Goal: Information Seeking & Learning: Find specific fact

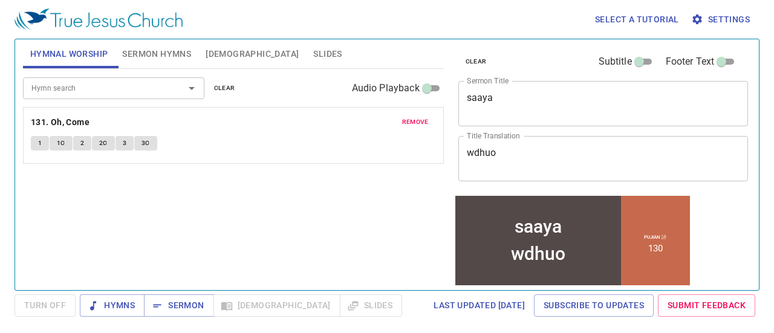
click at [721, 27] on button "Settings" at bounding box center [722, 19] width 66 height 22
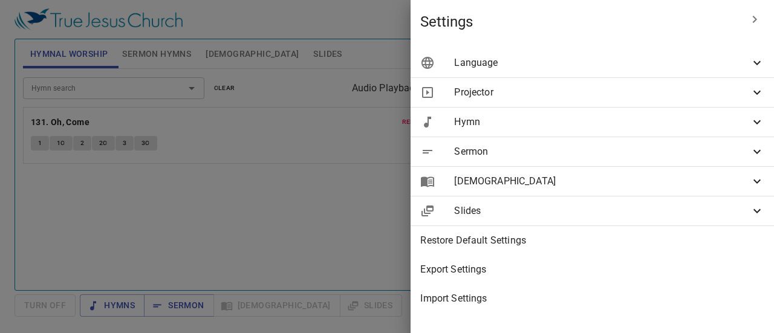
click at [642, 56] on span "Language" at bounding box center [602, 63] width 296 height 15
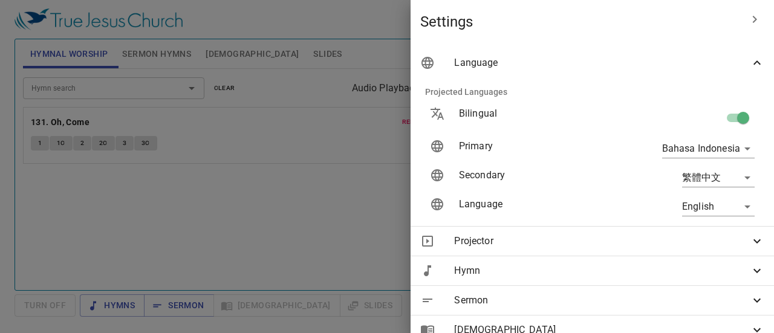
click at [709, 210] on body "Select a tutorial Settings Hymnal Worship Sermon Hymns [DEMOGRAPHIC_DATA] Slide…" at bounding box center [387, 166] width 774 height 333
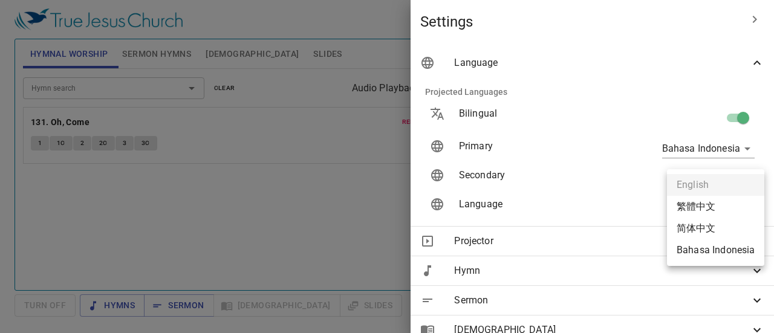
click at [717, 250] on li "Bahasa Indonesia" at bounding box center [715, 250] width 97 height 22
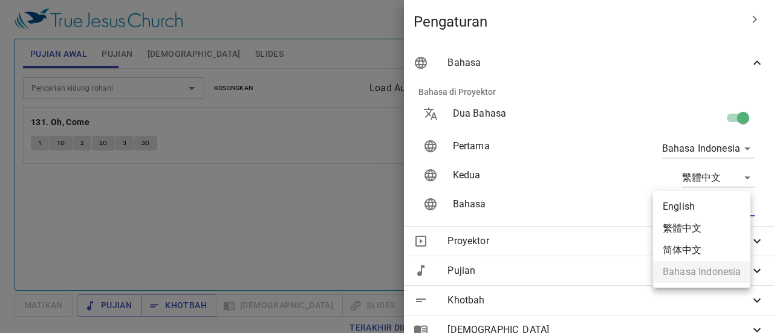
click at [714, 214] on body "Pilih tutorial Pengaturan Pujian Awal Pujian [DEMOGRAPHIC_DATA] Slides Pencaria…" at bounding box center [387, 166] width 774 height 333
click at [712, 200] on li "English" at bounding box center [701, 207] width 97 height 22
type input "en"
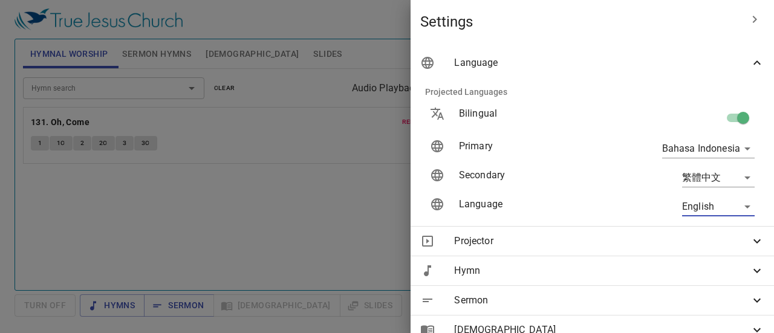
click at [585, 248] on span "Projector" at bounding box center [602, 241] width 296 height 15
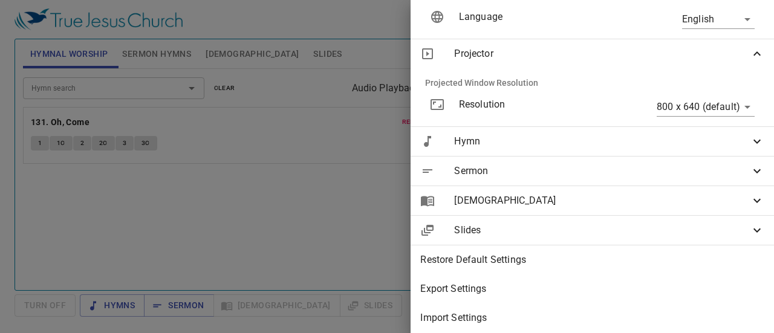
scroll to position [201, 0]
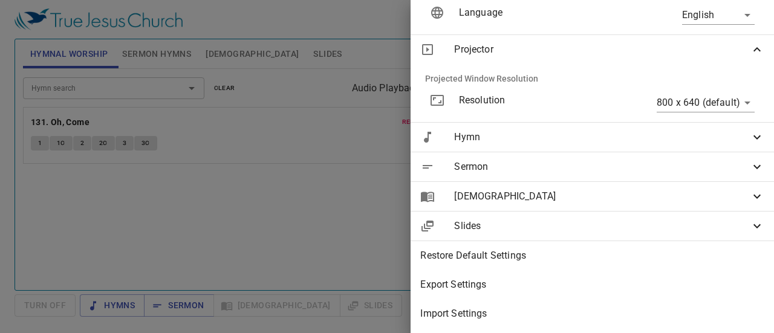
click at [634, 152] on div "Sermon" at bounding box center [592, 166] width 363 height 29
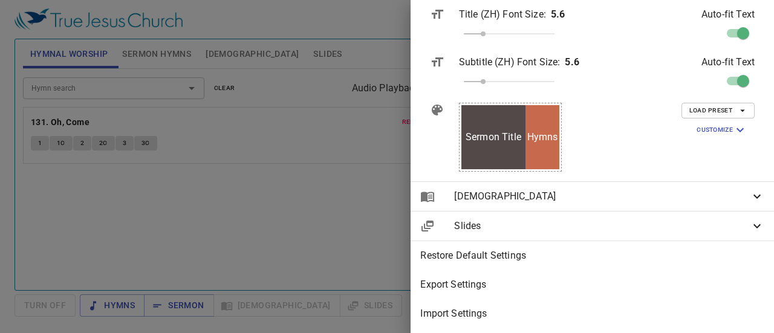
scroll to position [553, 0]
drag, startPoint x: 448, startPoint y: 95, endPoint x: 460, endPoint y: 105, distance: 15.0
click at [445, 103] on icon at bounding box center [437, 110] width 15 height 15
click at [703, 105] on span "Load Preset" at bounding box center [717, 110] width 57 height 11
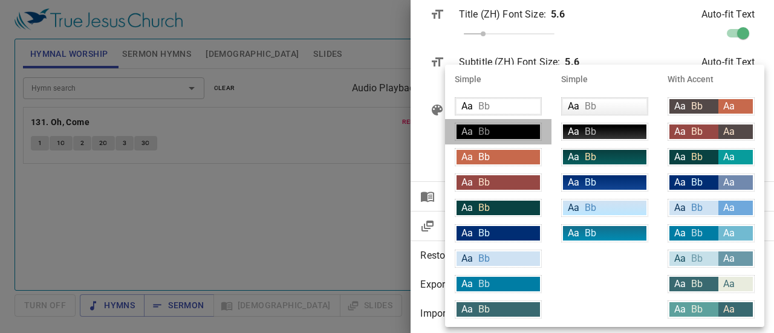
click at [509, 134] on div "Aa Bb" at bounding box center [498, 132] width 83 height 15
type input "#000000"
type input "#bfbfbf"
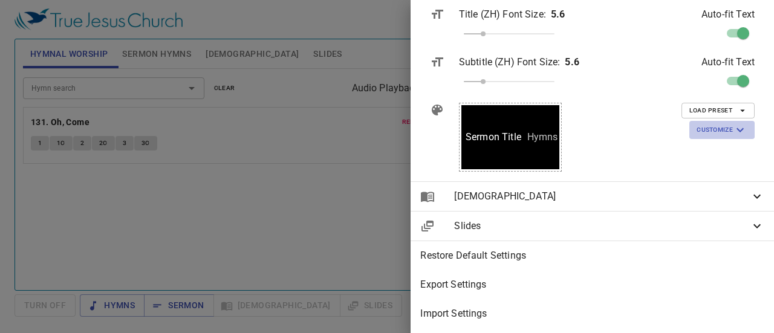
click at [697, 123] on span "Customize" at bounding box center [722, 130] width 51 height 15
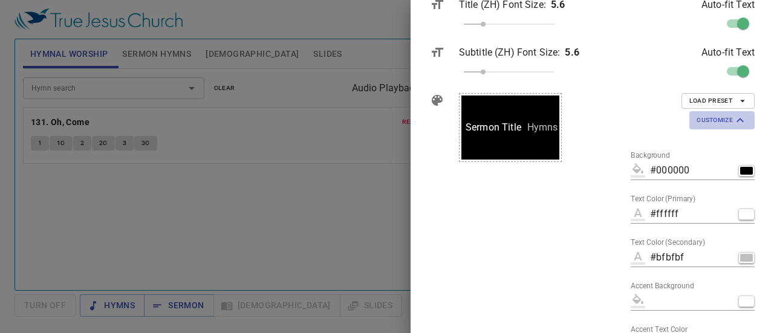
click at [697, 114] on span "Customize" at bounding box center [722, 120] width 51 height 15
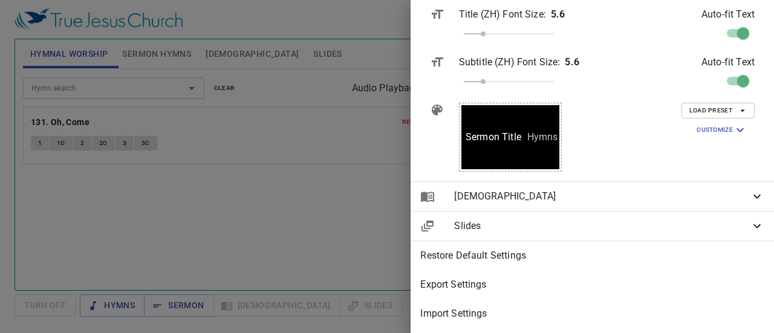
click at [351, 84] on div at bounding box center [387, 166] width 774 height 333
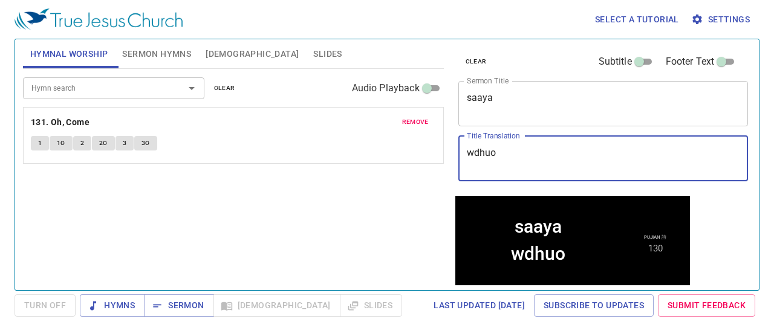
click at [547, 147] on textarea "wdhuo" at bounding box center [603, 158] width 273 height 23
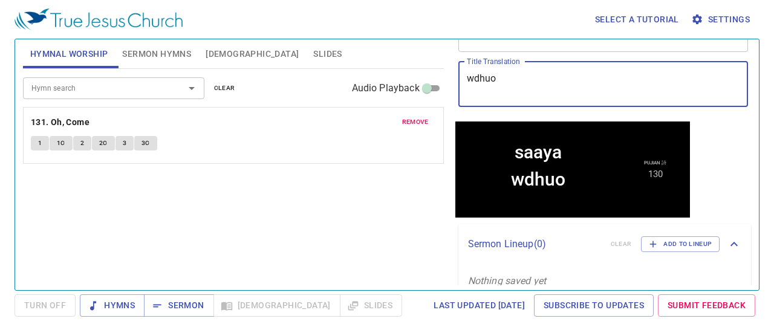
scroll to position [91, 0]
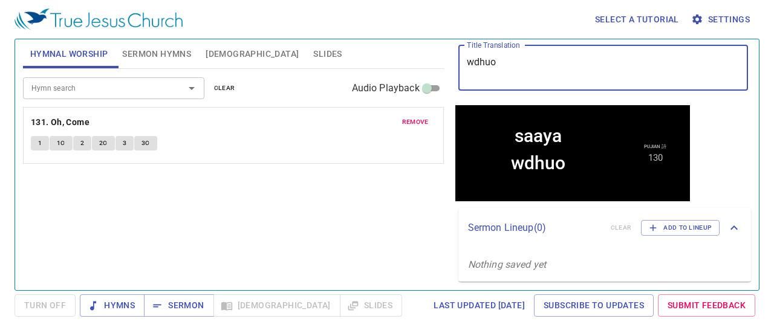
click at [533, 259] on icon "Nothing saved yet" at bounding box center [507, 264] width 79 height 11
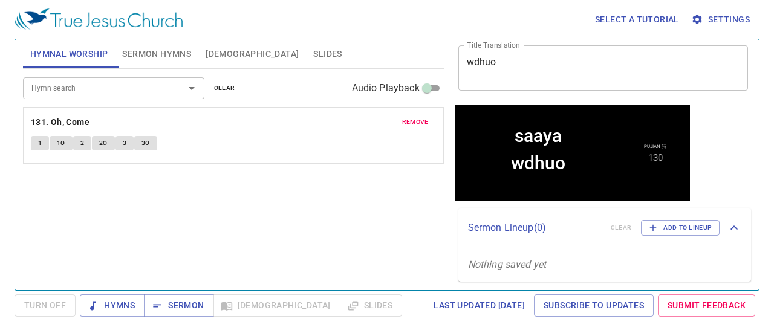
click at [291, 311] on div "Hymns Sermon [DEMOGRAPHIC_DATA] Slides" at bounding box center [241, 306] width 322 height 22
click at [288, 305] on div "Hymns Sermon [DEMOGRAPHIC_DATA] Slides" at bounding box center [241, 306] width 322 height 22
click at [224, 294] on div "Select a tutorial Settings Hymnal Worship Sermon Hymns [DEMOGRAPHIC_DATA] Slide…" at bounding box center [387, 166] width 774 height 333
click at [287, 313] on div "Hymns Sermon [DEMOGRAPHIC_DATA] Slides" at bounding box center [241, 306] width 322 height 22
click at [295, 307] on div "Hymns Sermon [DEMOGRAPHIC_DATA] Slides" at bounding box center [241, 306] width 322 height 22
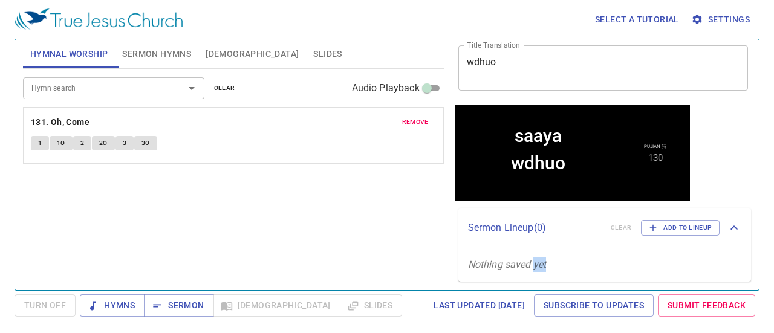
click at [295, 307] on div "Hymns Sermon [DEMOGRAPHIC_DATA] Slides" at bounding box center [241, 306] width 322 height 22
drag, startPoint x: 296, startPoint y: 307, endPoint x: 410, endPoint y: 254, distance: 125.3
click at [300, 304] on div "Hymns Sermon [DEMOGRAPHIC_DATA] Slides" at bounding box center [241, 306] width 322 height 22
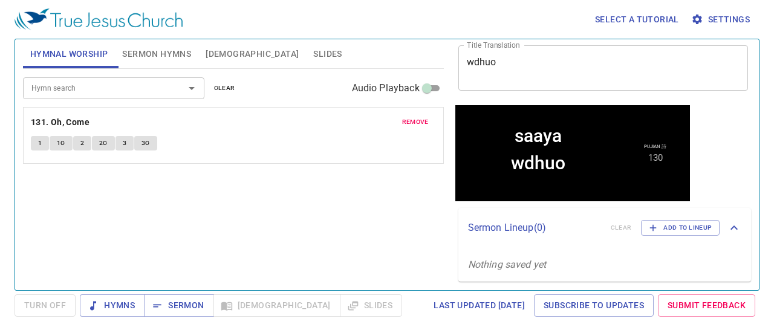
click at [694, 18] on icon "button" at bounding box center [697, 20] width 10 height 10
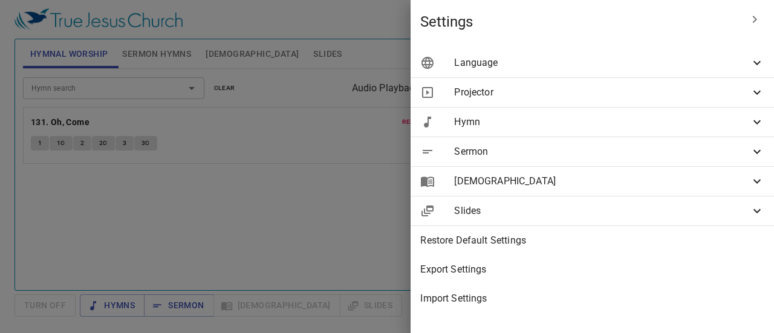
click at [567, 219] on div "Slides" at bounding box center [592, 211] width 363 height 29
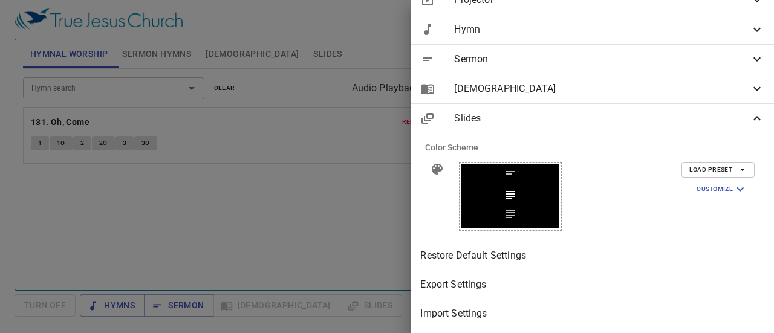
scroll to position [0, 0]
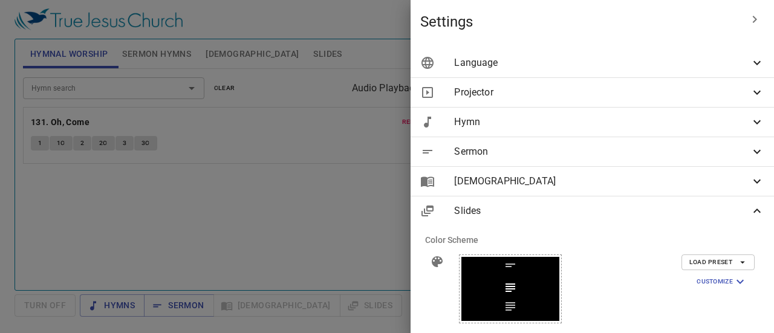
click at [625, 14] on span "Settings" at bounding box center [580, 21] width 320 height 19
click at [753, 19] on button "button" at bounding box center [754, 19] width 29 height 29
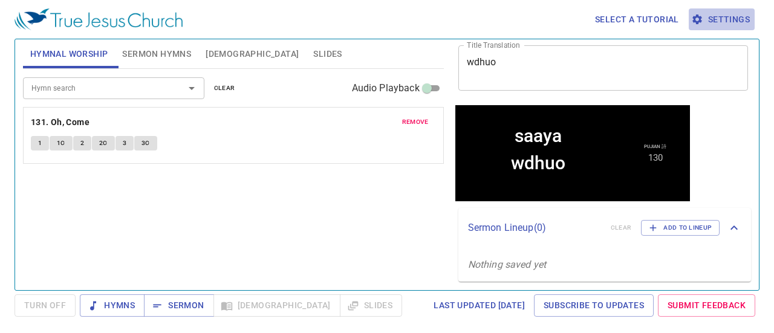
click at [753, 19] on button "Settings" at bounding box center [722, 19] width 66 height 22
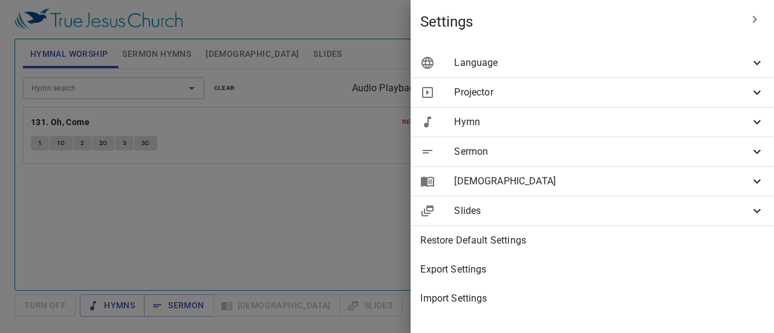
click at [609, 201] on div "Slides" at bounding box center [592, 211] width 363 height 29
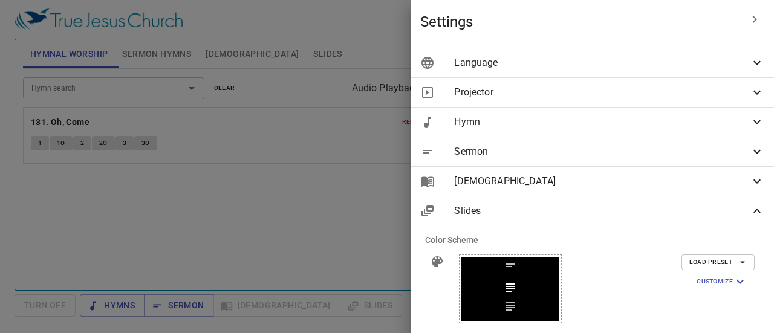
click at [609, 202] on div "Slides" at bounding box center [592, 211] width 363 height 29
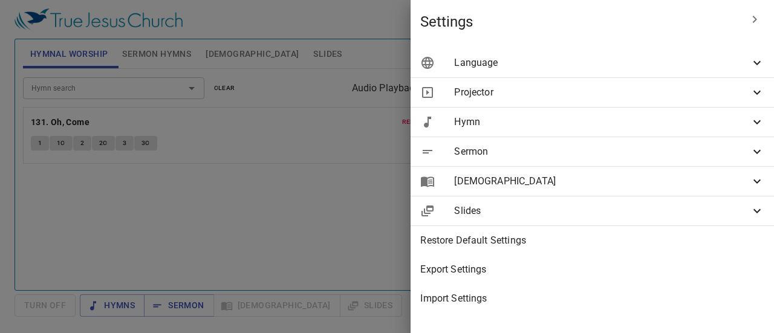
click at [610, 201] on div "Slides" at bounding box center [592, 211] width 363 height 29
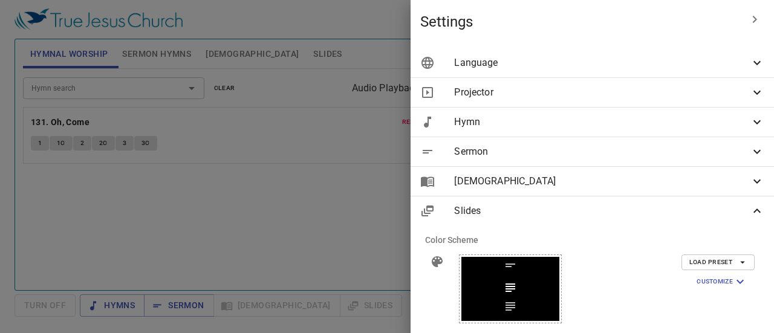
scroll to position [101, 0]
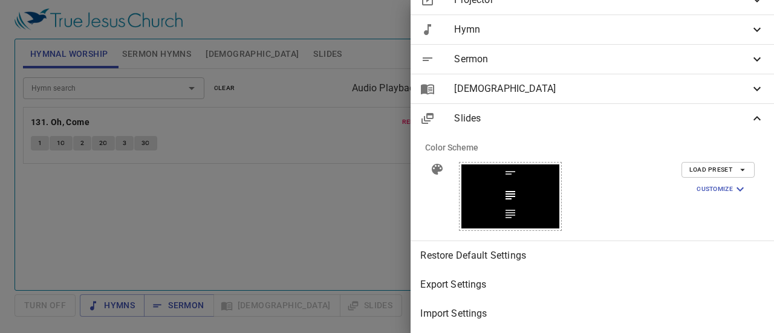
click at [347, 193] on div at bounding box center [387, 166] width 774 height 333
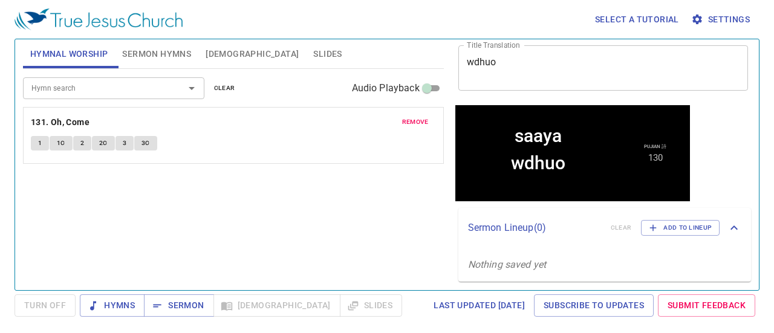
click at [288, 315] on div "Hymns Sermon [DEMOGRAPHIC_DATA] Slides" at bounding box center [241, 306] width 322 height 22
click at [554, 249] on p "Nothing saved yet" at bounding box center [604, 265] width 293 height 34
click at [549, 267] on p "Nothing saved yet" at bounding box center [604, 265] width 293 height 34
click at [548, 267] on p "Nothing saved yet" at bounding box center [604, 265] width 293 height 34
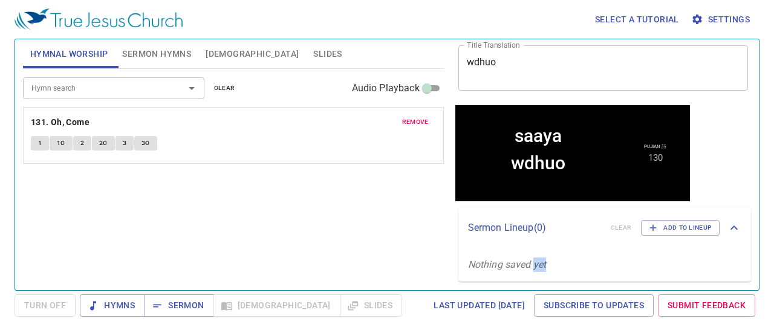
drag, startPoint x: 560, startPoint y: 252, endPoint x: 570, endPoint y: 252, distance: 9.7
click at [561, 252] on p "Nothing saved yet" at bounding box center [604, 265] width 293 height 34
click at [671, 229] on span "Add to Lineup" at bounding box center [680, 228] width 63 height 11
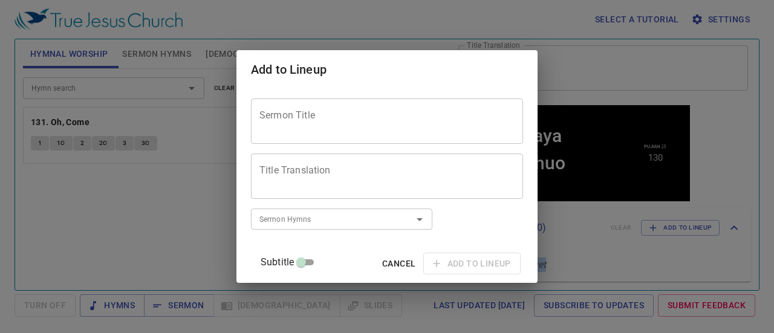
click at [382, 265] on span "Cancel" at bounding box center [398, 263] width 33 height 15
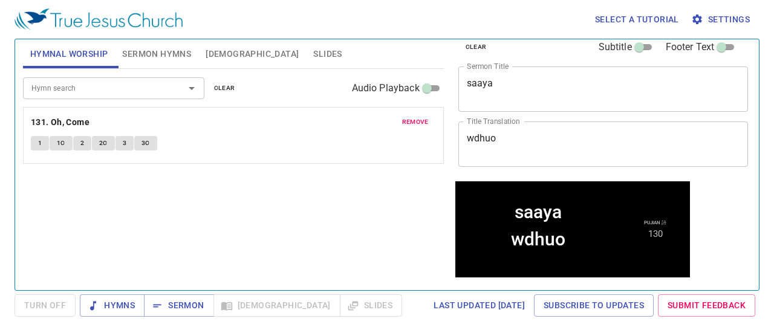
scroll to position [0, 0]
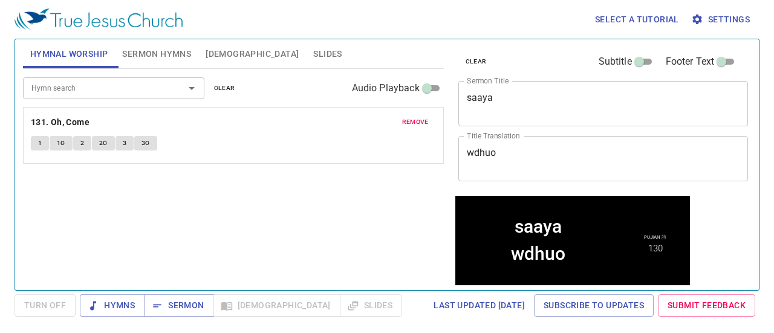
click at [132, 30] on div "Select a tutorial Settings" at bounding box center [385, 19] width 740 height 39
click at [134, 20] on img at bounding box center [99, 19] width 168 height 22
drag, startPoint x: 150, startPoint y: 45, endPoint x: 155, endPoint y: 53, distance: 9.6
click at [154, 49] on button "Sermon Hymns" at bounding box center [156, 53] width 83 height 29
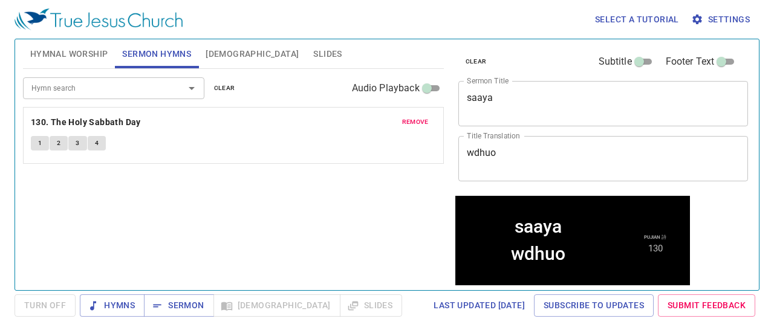
click at [174, 82] on div at bounding box center [183, 88] width 31 height 17
click at [194, 93] on icon "Open" at bounding box center [191, 88] width 15 height 15
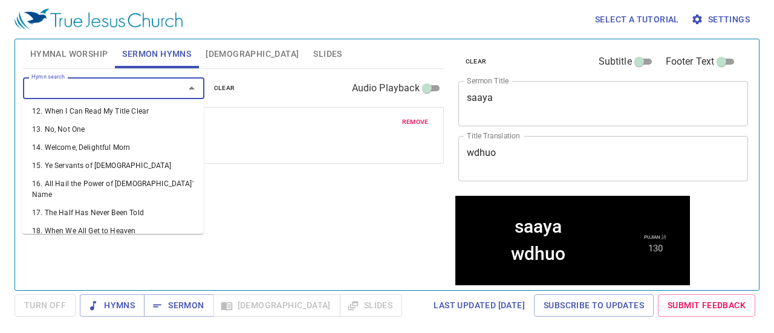
scroll to position [302, 0]
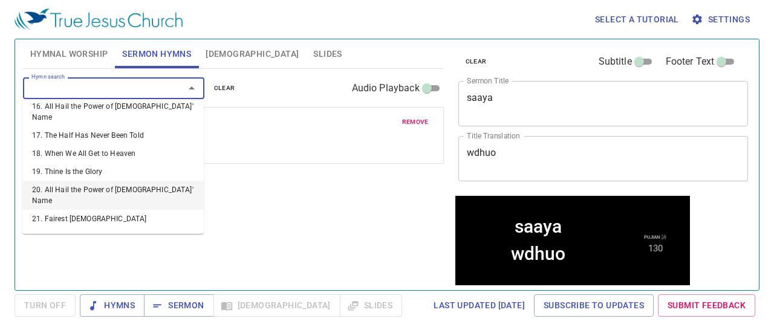
click at [137, 181] on li "20. All Hail the Power of [DEMOGRAPHIC_DATA]' Name" at bounding box center [112, 195] width 181 height 29
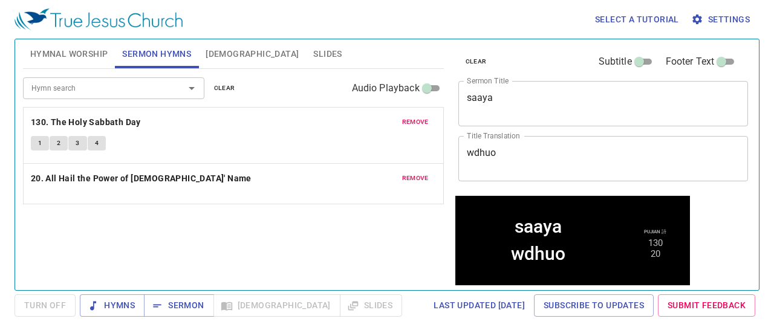
click at [137, 154] on div "remove 130. The [DEMOGRAPHIC_DATA] Day 1 2 3 4" at bounding box center [234, 136] width 420 height 56
click at [35, 138] on button "1" at bounding box center [40, 143] width 18 height 15
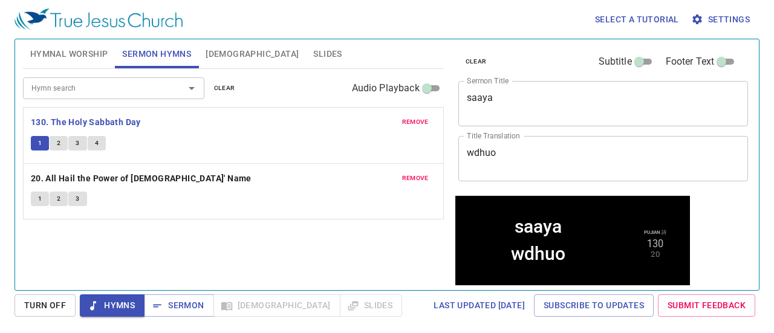
click at [127, 258] on div "Hymn search Hymn search clear Audio Playback remove 130. The [DEMOGRAPHIC_DATA]…" at bounding box center [233, 174] width 421 height 211
drag, startPoint x: 152, startPoint y: 292, endPoint x: 166, endPoint y: 307, distance: 19.7
click at [163, 302] on div "Select a tutorial Settings Hymnal Worship Sermon Hymns [DEMOGRAPHIC_DATA] Slide…" at bounding box center [387, 166] width 774 height 333
click at [166, 307] on span "Sermon" at bounding box center [179, 305] width 50 height 15
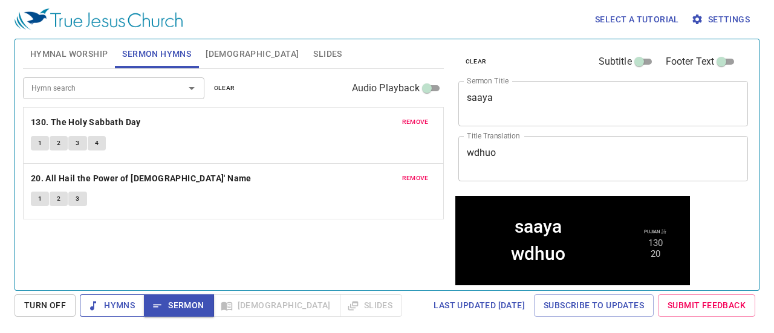
click at [131, 302] on span "Hymns" at bounding box center [112, 305] width 45 height 15
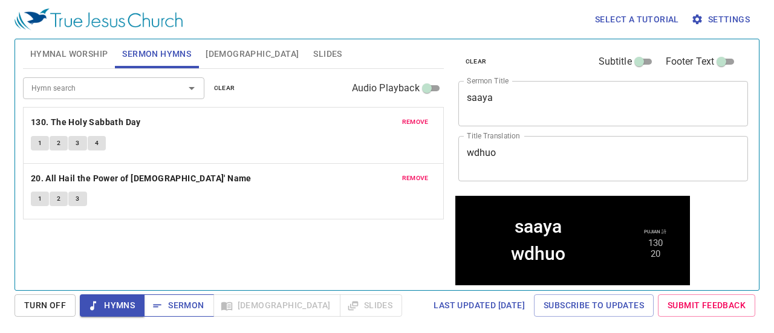
click at [152, 313] on button "Sermon" at bounding box center [179, 306] width 70 height 22
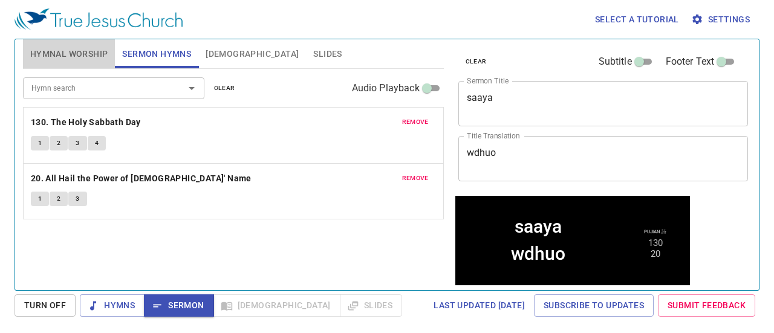
drag, startPoint x: 88, startPoint y: 41, endPoint x: 79, endPoint y: 56, distance: 18.5
click at [86, 45] on button "Hymnal Worship" at bounding box center [69, 53] width 93 height 29
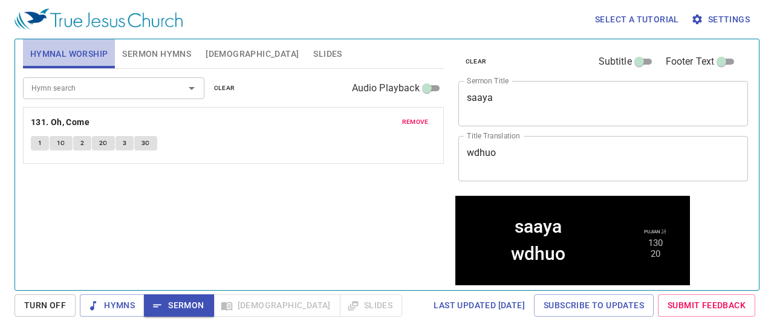
click at [79, 56] on span "Hymnal Worship" at bounding box center [69, 54] width 78 height 15
click at [106, 56] on span "Hymnal Worship" at bounding box center [69, 54] width 78 height 15
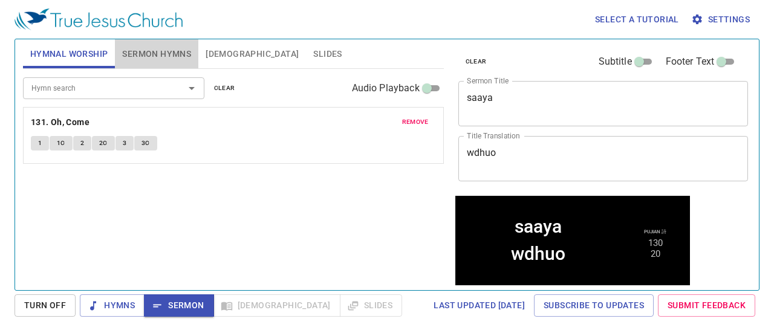
click at [131, 54] on span "Sermon Hymns" at bounding box center [156, 54] width 69 height 15
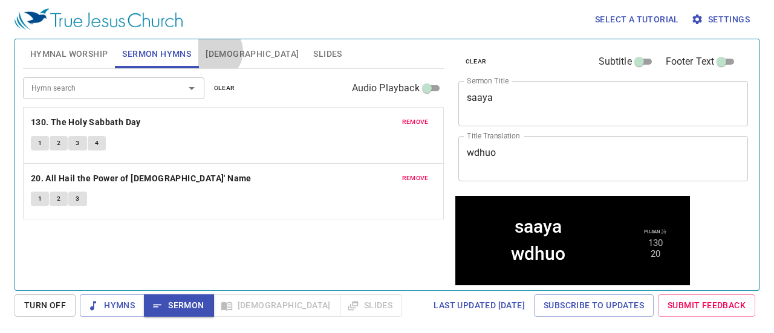
click at [213, 51] on span "[DEMOGRAPHIC_DATA]" at bounding box center [252, 54] width 93 height 15
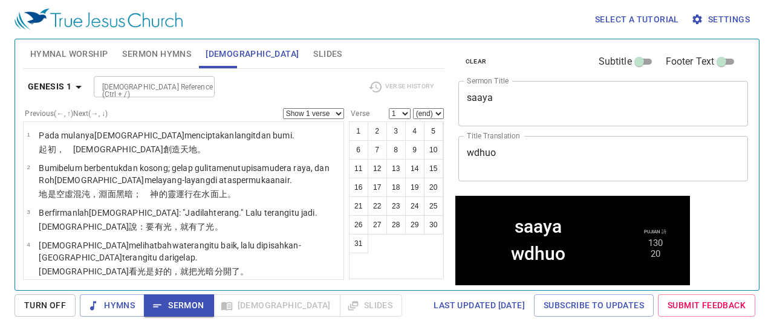
click at [189, 94] on div "[DEMOGRAPHIC_DATA] Reference (Ctrl + /)" at bounding box center [154, 86] width 121 height 21
click at [231, 75] on div "[DEMOGRAPHIC_DATA] 1 [DEMOGRAPHIC_DATA] Reference (Ctrl + /) [DEMOGRAPHIC_DATA]…" at bounding box center [233, 91] width 421 height 33
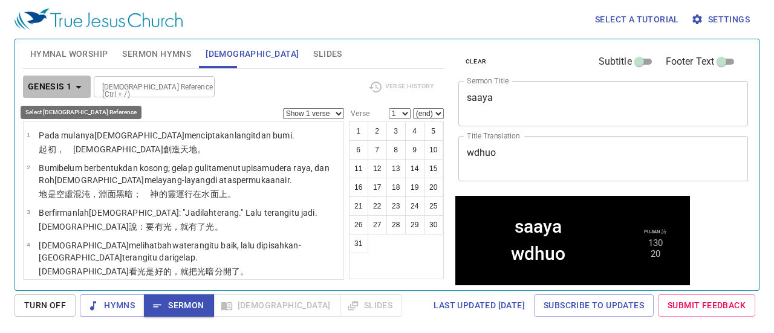
click at [54, 76] on button "Genesis 1" at bounding box center [57, 87] width 68 height 22
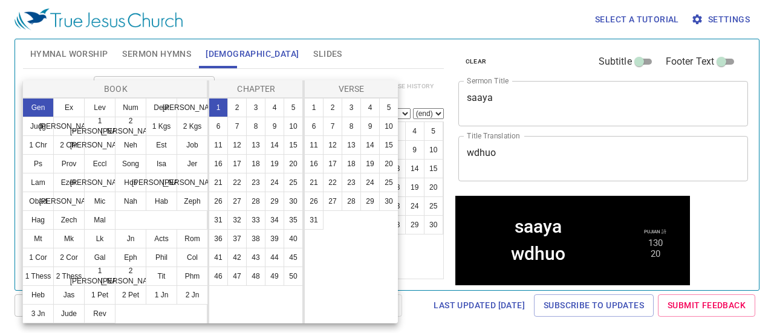
click at [290, 48] on div at bounding box center [387, 166] width 774 height 333
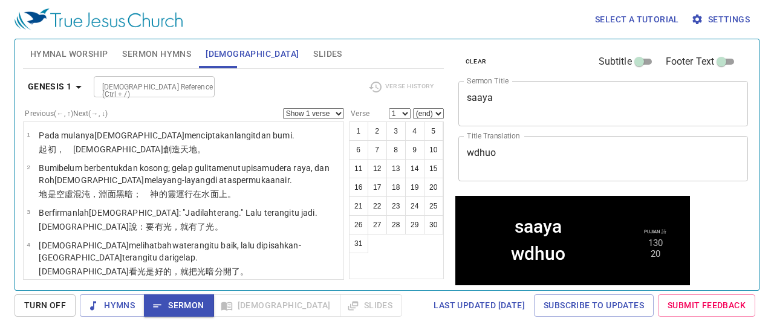
click at [43, 82] on b "Genesis 1" at bounding box center [50, 86] width 44 height 15
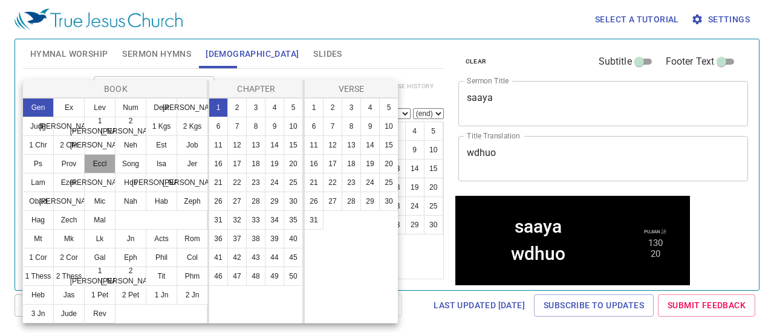
click at [112, 161] on button "Eccl" at bounding box center [99, 163] width 31 height 19
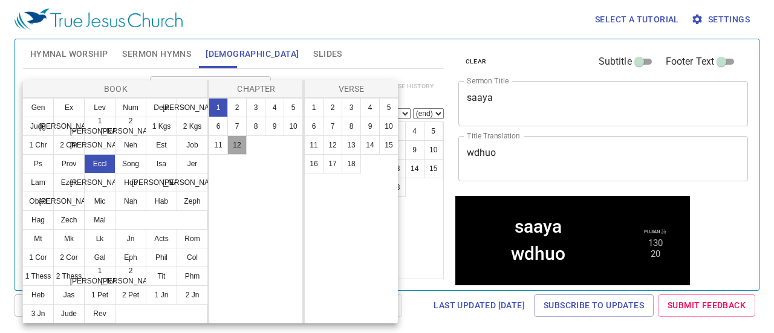
click at [238, 143] on button "12" at bounding box center [236, 144] width 19 height 19
click at [322, 126] on button "6" at bounding box center [313, 126] width 19 height 19
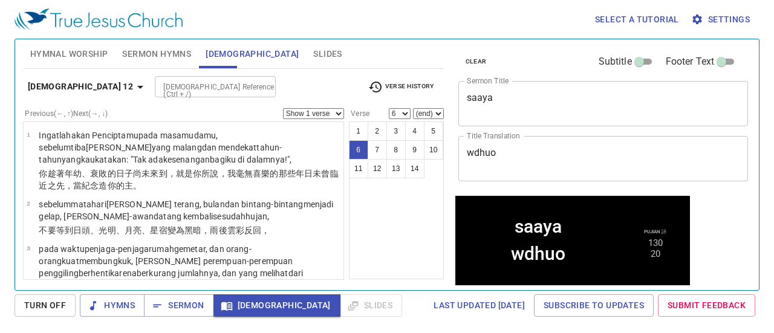
scroll to position [275, 0]
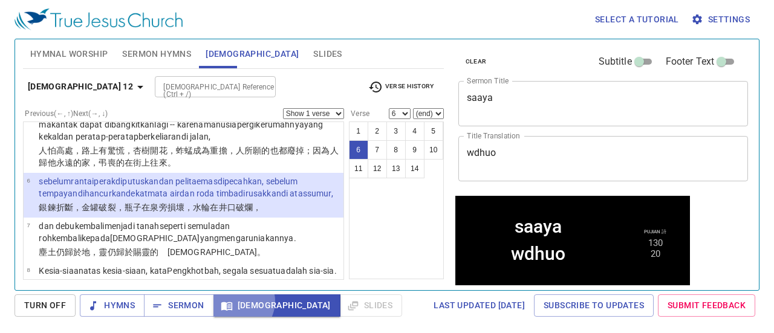
click at [236, 302] on span "[DEMOGRAPHIC_DATA]" at bounding box center [277, 305] width 108 height 15
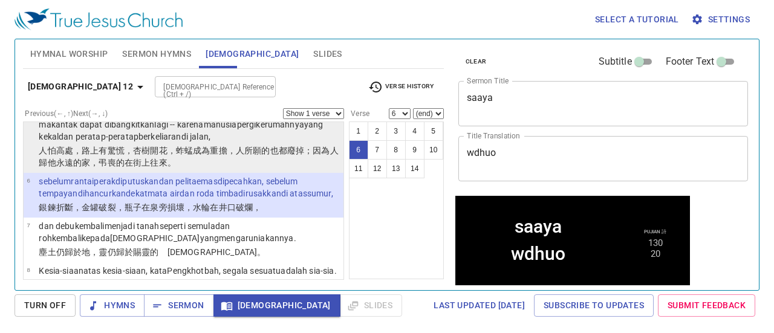
click at [126, 149] on wh2849 "，杏樹 開花 ，蚱蜢 成為重擔 ，人所願 的也都廢掉 ；因為人 歸 他永遠的 家 ，弔喪的 在街上 往來 。" at bounding box center [188, 157] width 299 height 22
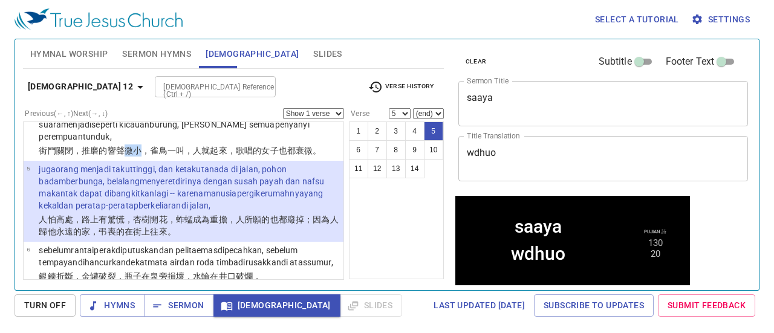
click at [126, 149] on wh6963 "微小 ，雀鳥 一叫 ，人就起來 ，歌唱 的女子 也都衰微 。" at bounding box center [223, 151] width 197 height 10
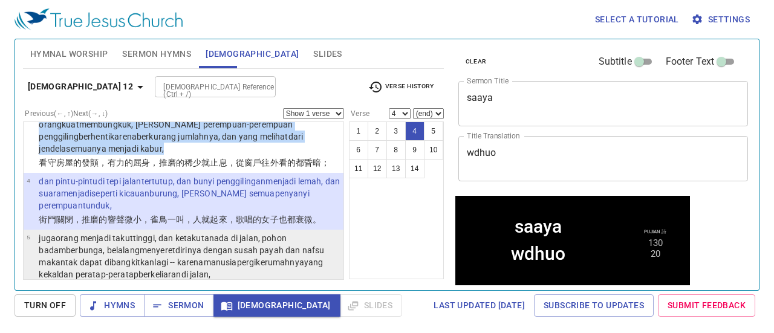
click at [126, 149] on p "pada waktu penjaga-penjaga rumah gemetar , [PERSON_NAME] orang-orang kuat membu…" at bounding box center [189, 130] width 301 height 48
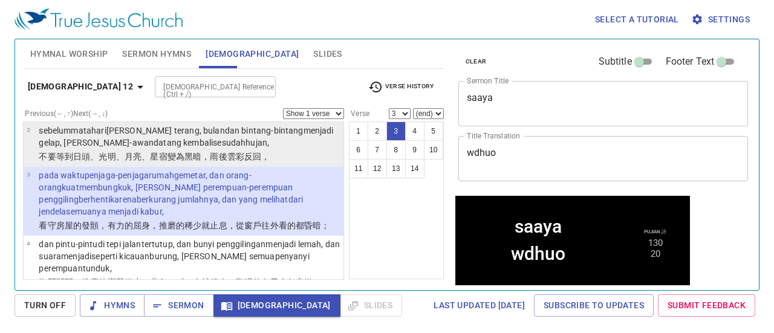
click at [154, 152] on wh3394 "、星宿 變為黑暗 ，雨 後 雲彩 反回 ，" at bounding box center [206, 157] width 128 height 10
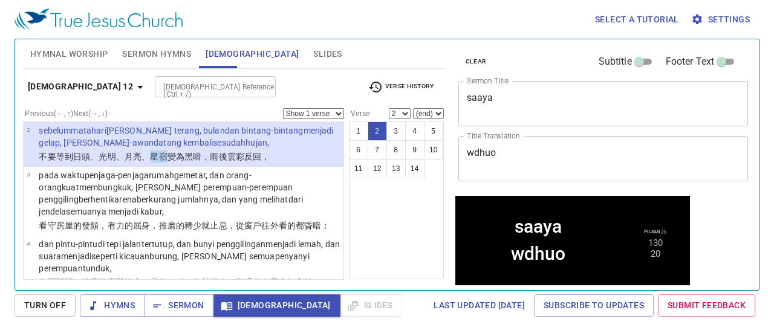
click at [154, 152] on wh3394 "、星宿 變為黑暗 ，雨 後 雲彩 反回 ，" at bounding box center [206, 157] width 128 height 10
click at [219, 165] on ul "1 Ingatlah akan Penciptamu pada masa mudamu , sebelum tiba hari-hari yang malan…" at bounding box center [183, 201] width 321 height 158
click at [280, 166] on li "2 sebelum matahari [PERSON_NAME] terang , bulan [PERSON_NAME] bintang-bintang m…" at bounding box center [184, 144] width 320 height 45
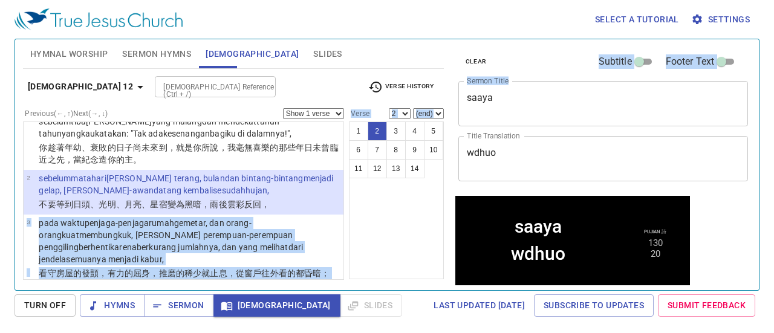
scroll to position [0, 0]
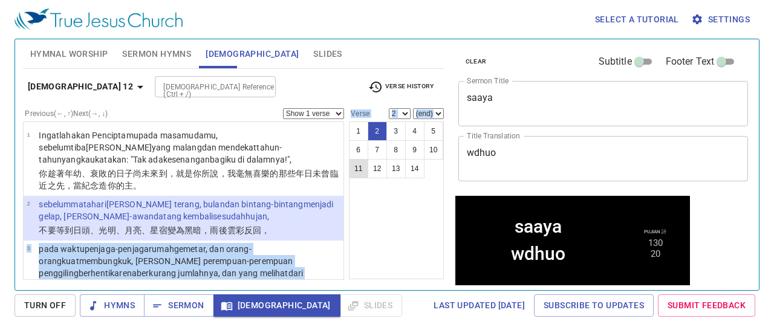
drag, startPoint x: 276, startPoint y: 154, endPoint x: 351, endPoint y: 177, distance: 78.6
click at [406, 164] on div "Previous (←, ↑) Next (→, ↓) Show 1 verse Show 2 verses Show 3 verses Show 4 ver…" at bounding box center [233, 187] width 421 height 158
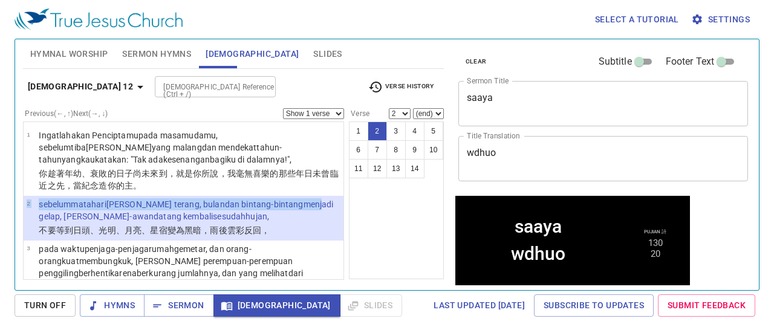
drag, startPoint x: 279, startPoint y: 200, endPoint x: 257, endPoint y: 200, distance: 21.8
click at [275, 201] on ul "1 Ingatlah akan Penciptamu pada masa mudamu , sebelum tiba hari-hari yang malan…" at bounding box center [183, 201] width 321 height 158
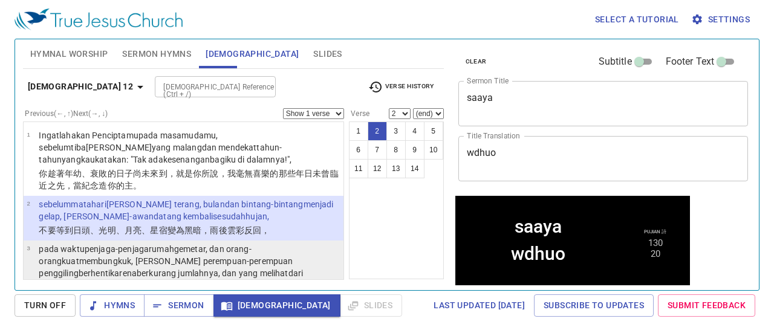
click at [151, 247] on wh8104 "rumah gemetar , [PERSON_NAME] orang-orang kuat membungkuk , [PERSON_NAME] perem…" at bounding box center [171, 267] width 264 height 46
select select "3"
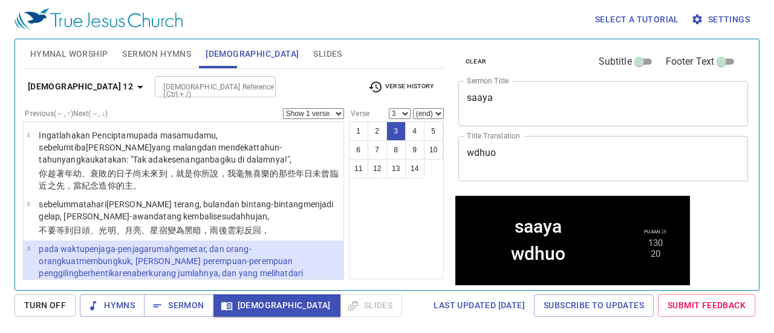
scroll to position [74, 0]
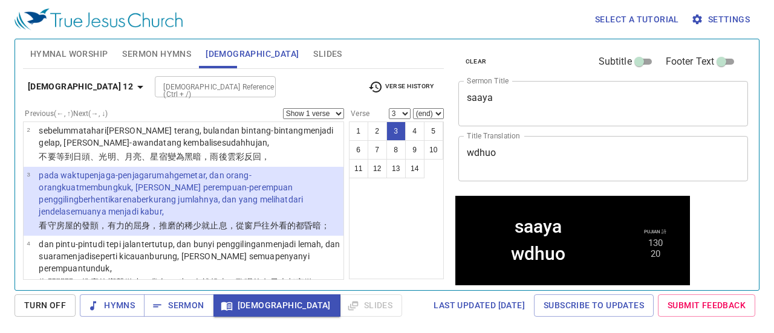
click at [14, 328] on div "Select a tutorial Settings Hymnal Worship Sermon Hymns [DEMOGRAPHIC_DATA] Slide…" at bounding box center [387, 166] width 774 height 333
click at [37, 306] on span "Turn Off" at bounding box center [45, 305] width 42 height 15
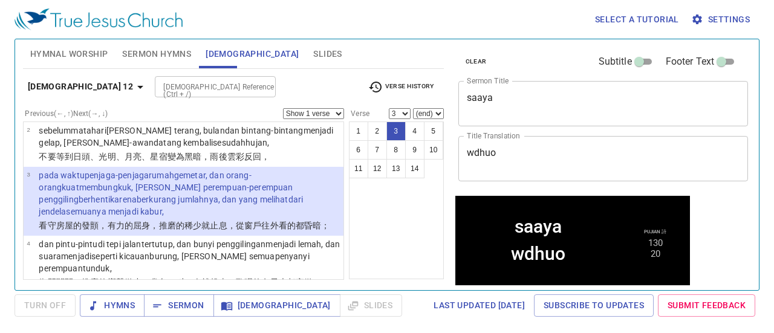
click at [46, 307] on span "Turn Off" at bounding box center [45, 306] width 61 height 22
click at [262, 296] on button "[DEMOGRAPHIC_DATA]" at bounding box center [276, 306] width 127 height 22
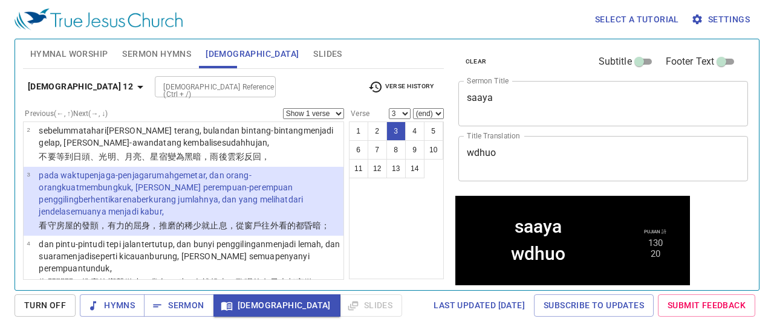
click at [506, 60] on div "clear Subtitle Footer Text" at bounding box center [599, 61] width 290 height 29
